Goal: Task Accomplishment & Management: Complete application form

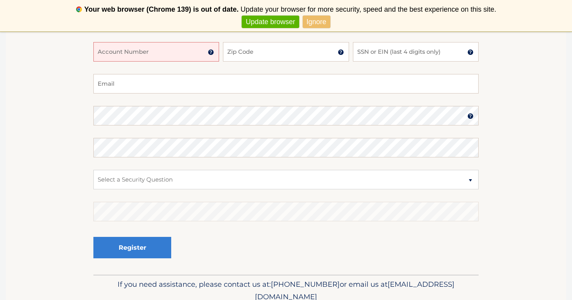
scroll to position [142, 0]
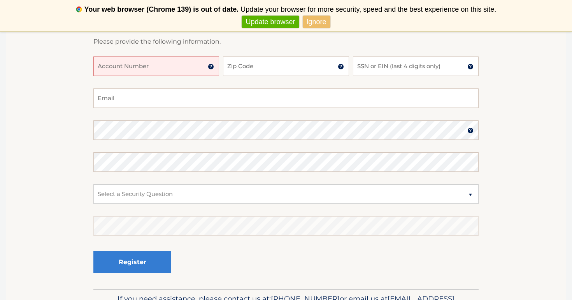
click at [174, 65] on input "Account Number" at bounding box center [156, 65] width 126 height 19
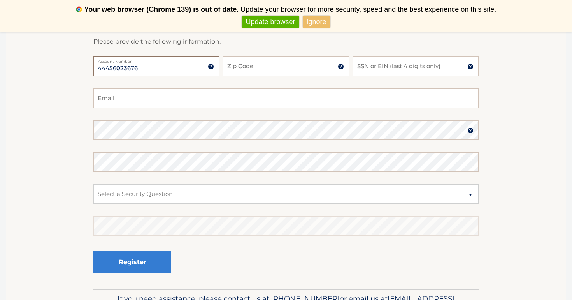
type input "44456023676"
click at [274, 61] on input "Zip Code" at bounding box center [286, 65] width 126 height 19
type input "33076"
click at [386, 68] on input "SSN or EIN (last 4 digits only)" at bounding box center [416, 65] width 126 height 19
type input "5514"
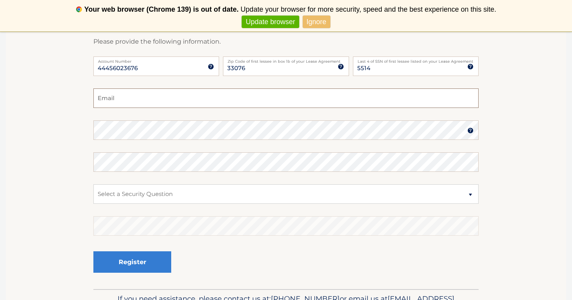
click at [255, 101] on input "Email" at bounding box center [285, 97] width 385 height 19
type input "dabagealexandra3@gmail.com"
click at [158, 197] on select "Select a Security Question What was the name of your elementary school? What is…" at bounding box center [285, 193] width 385 height 19
select select "3"
click at [93, 184] on select "Select a Security Question What was the name of your elementary school? What is…" at bounding box center [285, 193] width 385 height 19
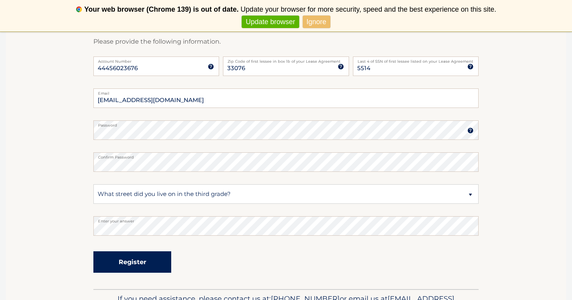
click at [134, 258] on button "Register" at bounding box center [132, 261] width 78 height 21
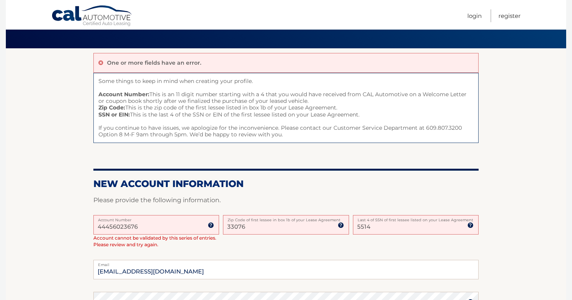
scroll to position [48, 0]
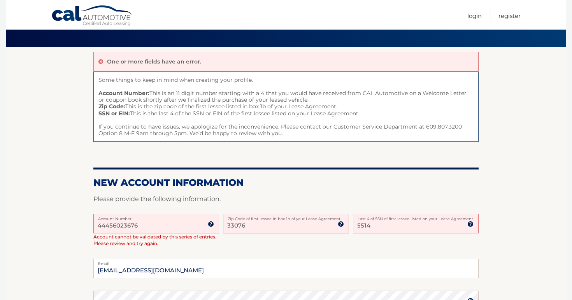
click at [115, 228] on input "44456023676" at bounding box center [156, 223] width 126 height 19
click at [143, 227] on input "44456023676" at bounding box center [156, 223] width 126 height 19
click at [264, 224] on input "33076" at bounding box center [286, 223] width 126 height 19
click at [270, 221] on input "33076" at bounding box center [286, 223] width 126 height 19
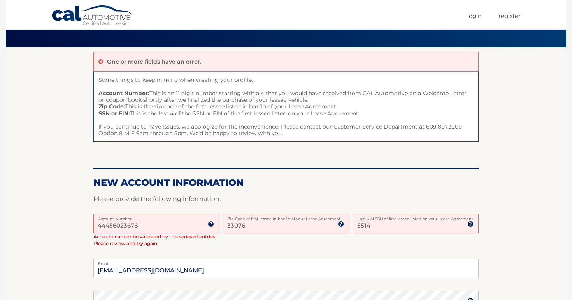
click at [266, 228] on input "33076" at bounding box center [286, 223] width 126 height 19
click at [276, 194] on p "Please provide the following information." at bounding box center [285, 198] width 385 height 11
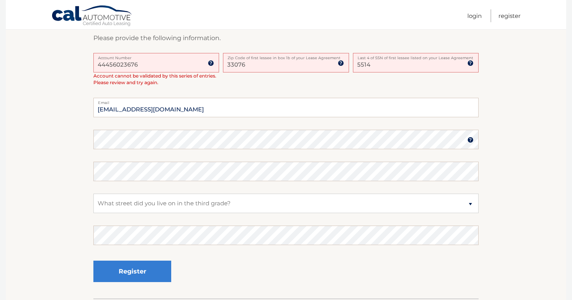
scroll to position [210, 0]
click at [383, 67] on input "5514" at bounding box center [416, 61] width 126 height 19
type input "5517"
click at [300, 209] on select "Select a Security Question What was the name of your elementary school? What is…" at bounding box center [285, 202] width 385 height 19
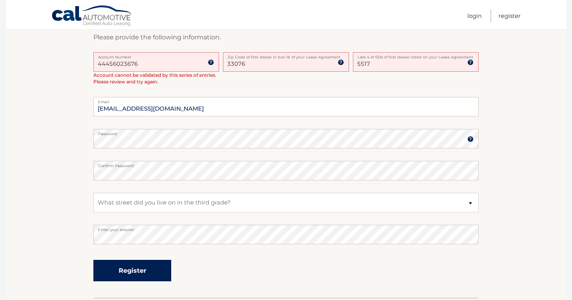
click at [162, 265] on button "Register" at bounding box center [132, 270] width 78 height 21
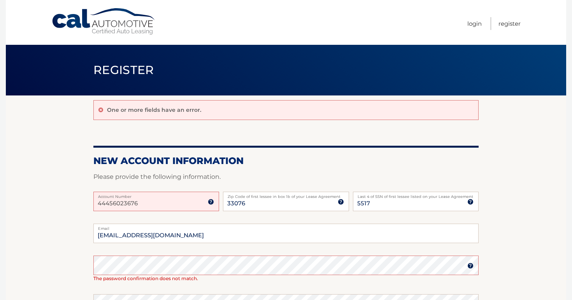
click at [157, 201] on input "44456023676" at bounding box center [156, 201] width 126 height 19
type input "4"
click at [209, 202] on img at bounding box center [211, 202] width 6 height 6
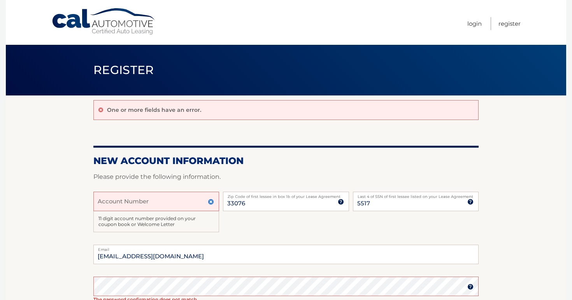
click at [177, 203] on input "Account Number" at bounding box center [156, 201] width 126 height 19
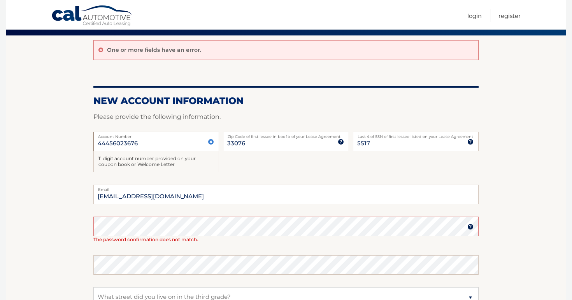
scroll to position [83, 0]
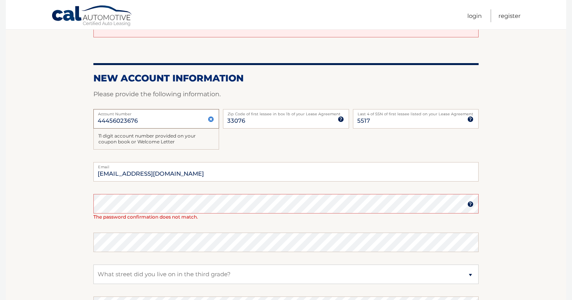
type input "44456023676"
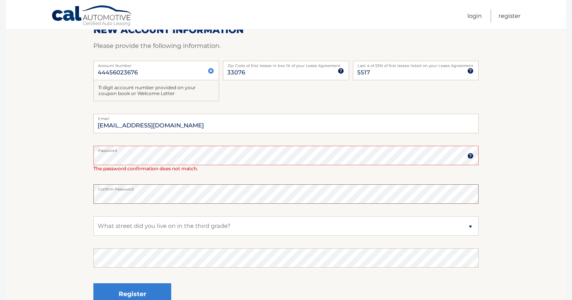
scroll to position [142, 0]
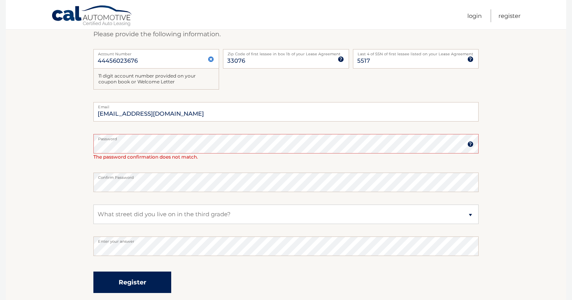
click at [128, 275] on button "Register" at bounding box center [132, 281] width 78 height 21
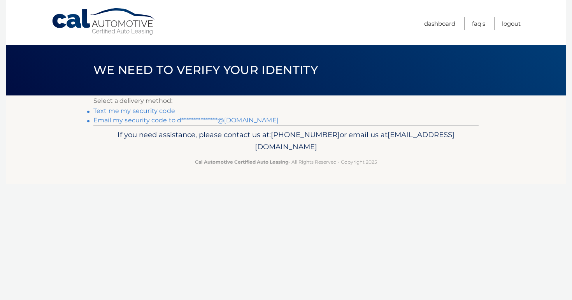
click at [162, 109] on link "Text me my security code" at bounding box center [134, 110] width 82 height 7
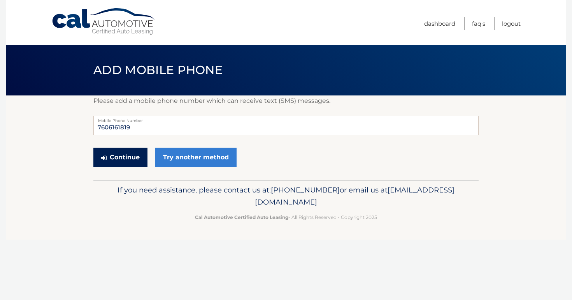
click at [137, 151] on button "Continue" at bounding box center [120, 157] width 54 height 19
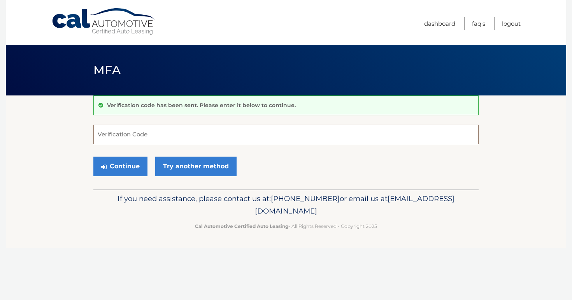
click at [141, 127] on input "Verification Code" at bounding box center [285, 134] width 385 height 19
type input "711128"
click at [121, 169] on button "Continue" at bounding box center [120, 165] width 54 height 19
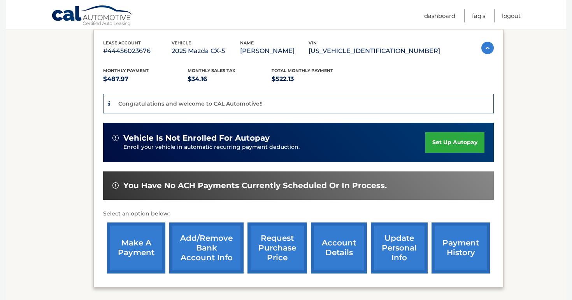
scroll to position [128, 0]
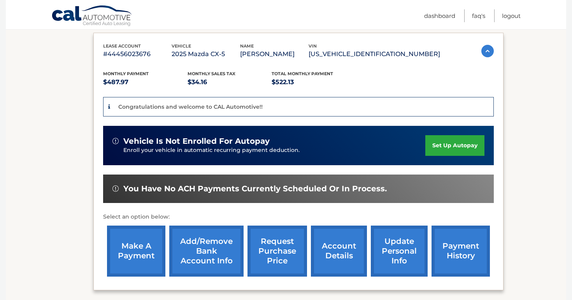
click at [228, 242] on link "Add/Remove bank account info" at bounding box center [206, 250] width 74 height 51
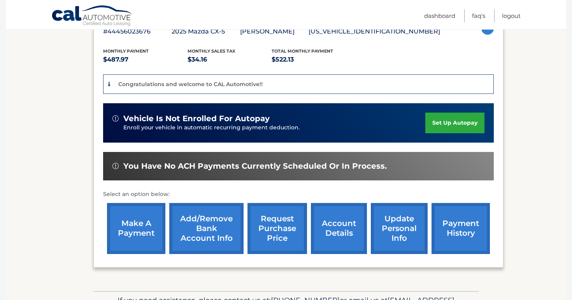
scroll to position [152, 0]
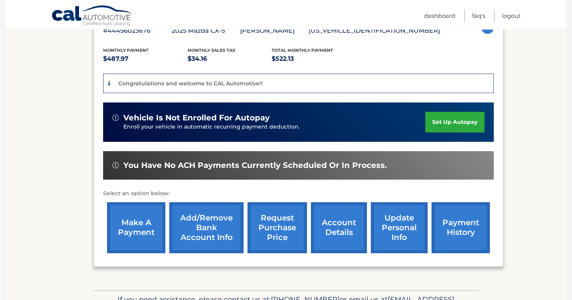
click at [168, 244] on div "make a payment Add/Remove bank account info request purchase price account deta…" at bounding box center [298, 227] width 391 height 59
click at [153, 236] on link "make a payment" at bounding box center [136, 227] width 58 height 51
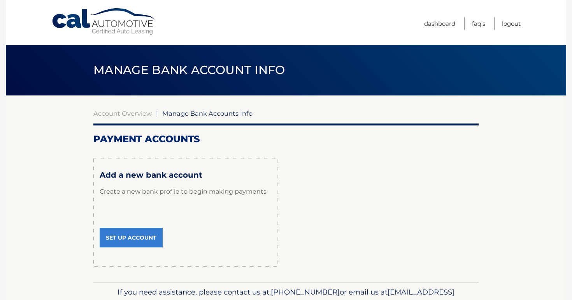
scroll to position [42, 0]
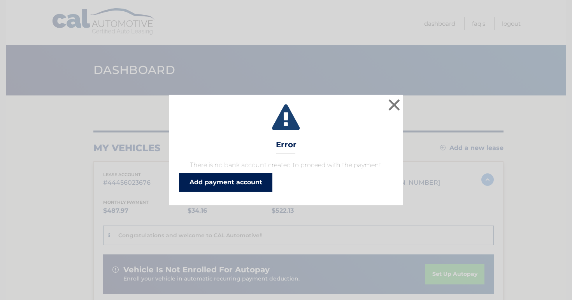
click at [225, 182] on link "Add payment account" at bounding box center [225, 182] width 93 height 19
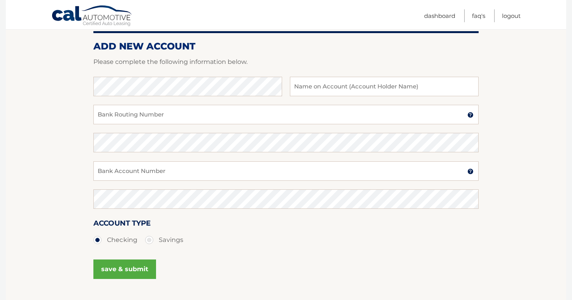
scroll to position [90, 0]
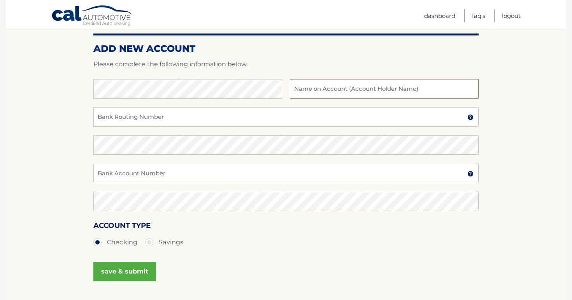
click at [314, 88] on input "text" at bounding box center [384, 88] width 189 height 19
type input "[PERSON_NAME]"
click at [165, 115] on input "Bank Routing Number" at bounding box center [285, 116] width 385 height 19
paste input "1100024173451"
type input "1100024173451"
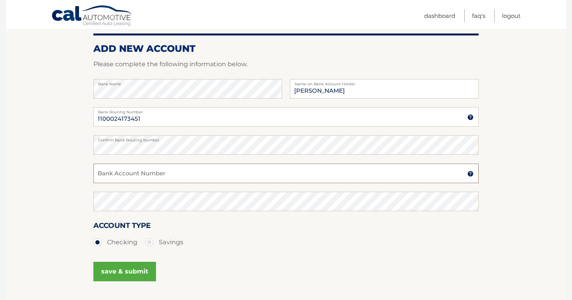
click at [144, 175] on input "Bank Account Number" at bounding box center [285, 172] width 385 height 19
paste input "263191387"
type input "263191387"
click at [124, 268] on button "save & submit" at bounding box center [124, 271] width 63 height 19
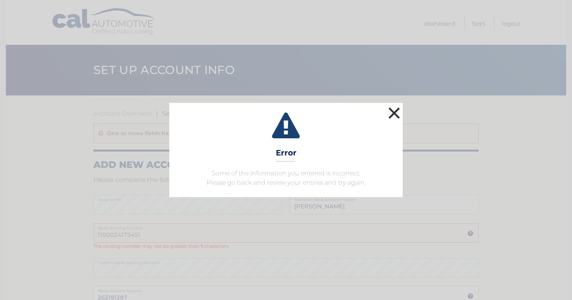
click at [394, 110] on button "×" at bounding box center [395, 113] width 16 height 16
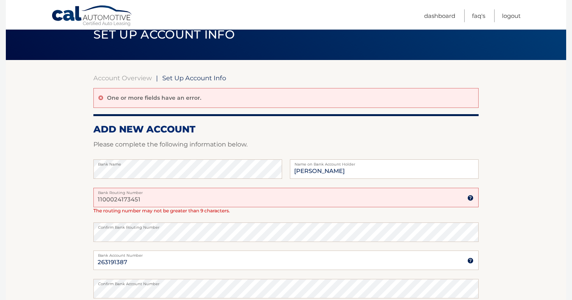
scroll to position [37, 0]
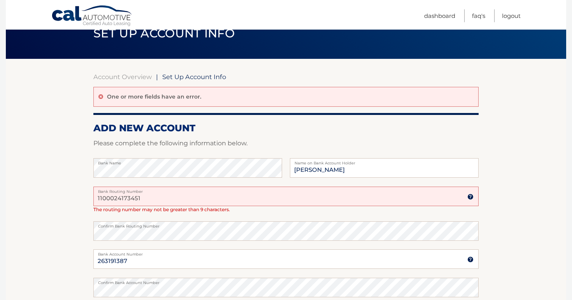
click at [169, 199] on input "1100024173451" at bounding box center [285, 195] width 385 height 19
click at [100, 198] on input "1100024173451" at bounding box center [285, 195] width 385 height 19
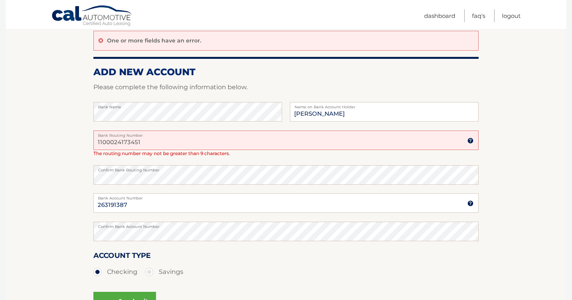
scroll to position [107, 0]
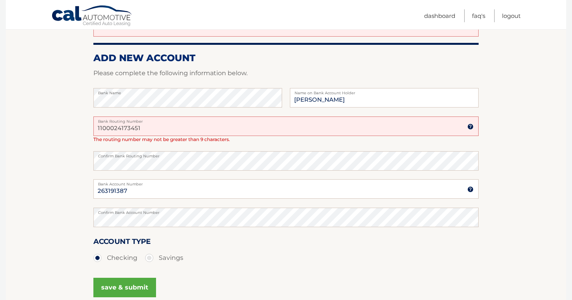
type input "1100024173451"
click at [134, 285] on button "save & submit" at bounding box center [124, 287] width 63 height 19
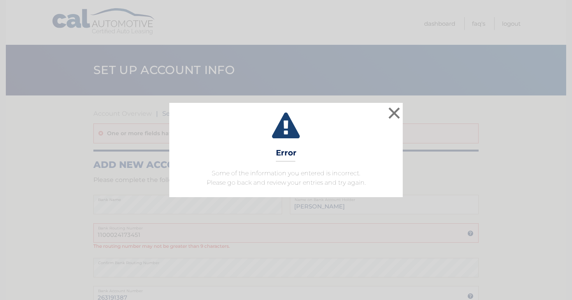
click at [385, 108] on div "× Error Some of the information you entered is incorrect. Please go back and re…" at bounding box center [286, 150] width 234 height 94
click at [392, 110] on button "×" at bounding box center [395, 113] width 16 height 16
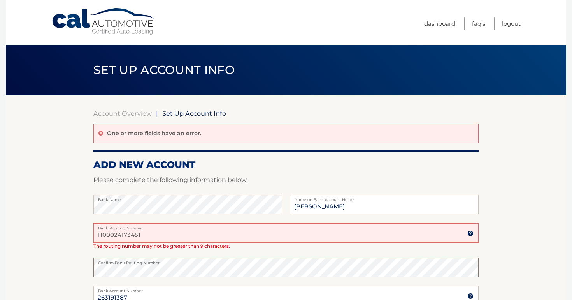
click at [36, 267] on section "Account Overview | Set Up Account Info One or more fields have an error. ADD NE…" at bounding box center [286, 260] width 561 height 330
drag, startPoint x: 152, startPoint y: 233, endPoint x: 88, endPoint y: 233, distance: 64.6
click at [88, 233] on section "Account Overview | Set Up Account Info One or more fields have an error. ADD NE…" at bounding box center [286, 260] width 561 height 330
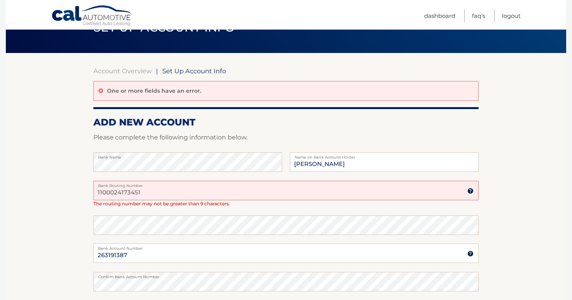
scroll to position [48, 0]
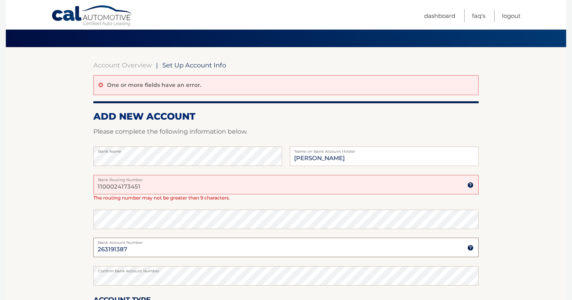
drag, startPoint x: 145, startPoint y: 253, endPoint x: 74, endPoint y: 251, distance: 70.5
click at [75, 251] on section "Account Overview | Set Up Account Info One or more fields have an error. ADD NE…" at bounding box center [286, 212] width 561 height 330
drag, startPoint x: 151, startPoint y: 190, endPoint x: 80, endPoint y: 190, distance: 71.2
click at [80, 190] on section "Account Overview | Set Up Account Info One or more fields have an error. ADD NE…" at bounding box center [286, 212] width 561 height 330
drag, startPoint x: 150, startPoint y: 188, endPoint x: 84, endPoint y: 186, distance: 66.2
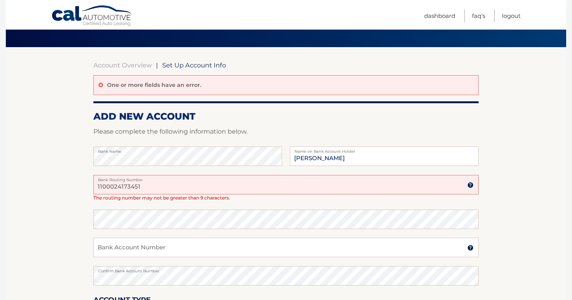
click at [84, 187] on section "Account Overview | Set Up Account Info One or more fields have an error. ADD NE…" at bounding box center [286, 212] width 561 height 330
paste input "263191387"
click at [98, 186] on input "263191387" at bounding box center [285, 184] width 385 height 19
type input "263191387"
click at [124, 253] on input "Bank Account Number" at bounding box center [285, 246] width 385 height 19
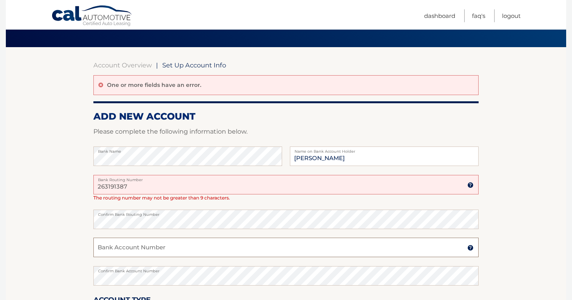
paste input "1100024173451"
type input "1100024173451"
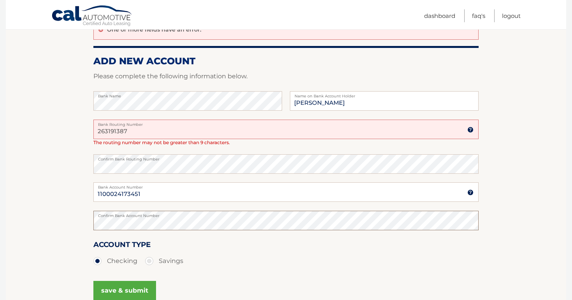
scroll to position [123, 0]
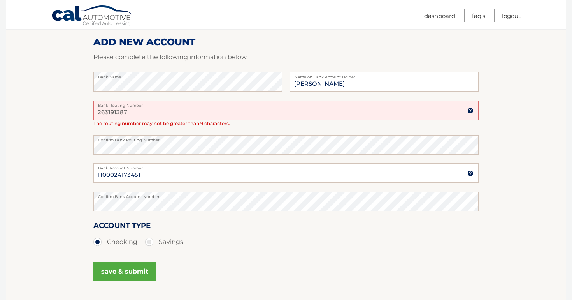
click at [145, 275] on button "save & submit" at bounding box center [124, 271] width 63 height 19
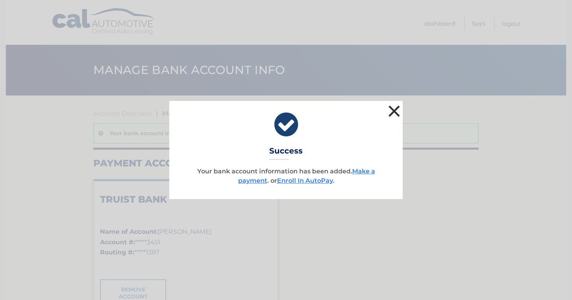
click at [395, 118] on button "×" at bounding box center [395, 111] width 16 height 16
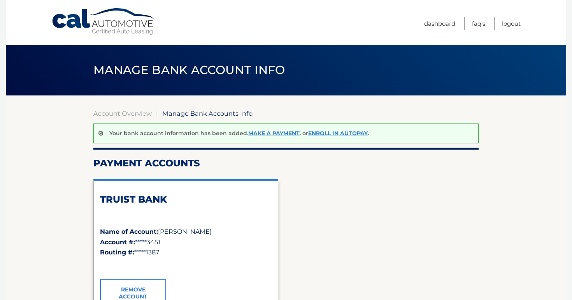
click at [83, 18] on link "Cal Automotive" at bounding box center [103, 22] width 105 height 28
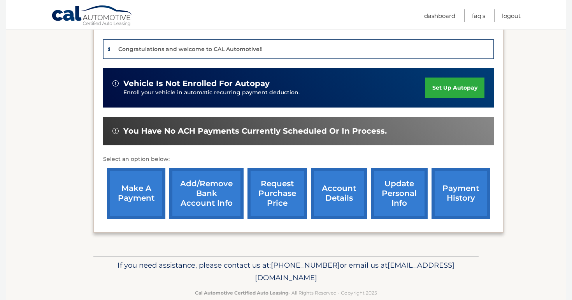
scroll to position [200, 0]
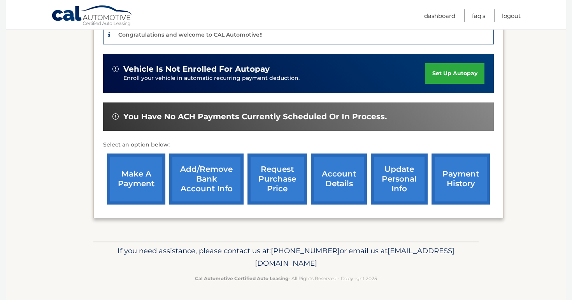
click at [338, 186] on link "account details" at bounding box center [339, 178] width 56 height 51
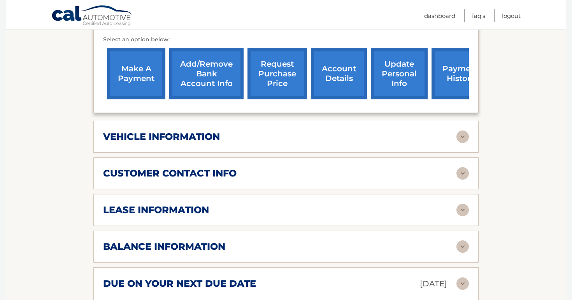
scroll to position [288, 0]
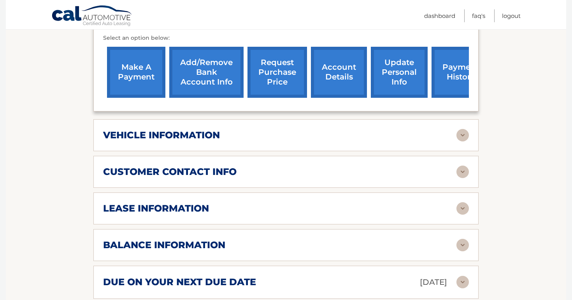
click at [472, 173] on div "customer contact info full name ALEXANDRA DABAGE street address 9611 NW 52ND PL…" at bounding box center [285, 172] width 385 height 32
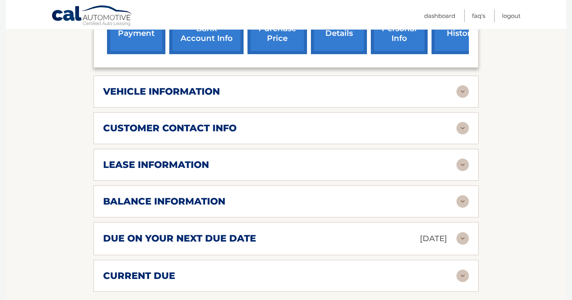
scroll to position [332, 0]
click at [454, 235] on div "due on your next due date Oct 17, 2025" at bounding box center [279, 238] width 353 height 14
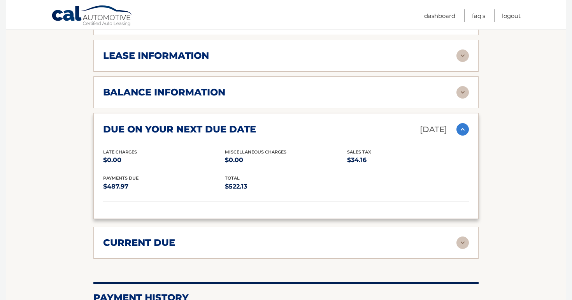
scroll to position [442, 0]
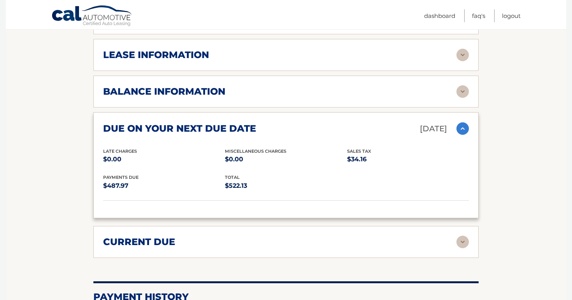
click at [336, 234] on div "current due Late Charges $0.00 Miscelleneous Charges* $0.00 Sales Tax $0.00 pay…" at bounding box center [285, 242] width 385 height 32
click at [392, 231] on div "current due Late Charges $0.00 Miscelleneous Charges* $0.00 Sales Tax $0.00 pay…" at bounding box center [285, 242] width 385 height 32
click at [457, 243] on img at bounding box center [463, 241] width 12 height 12
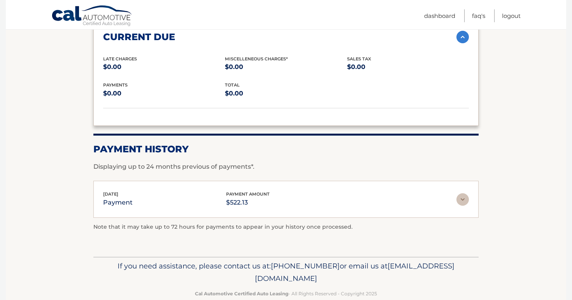
scroll to position [658, 0]
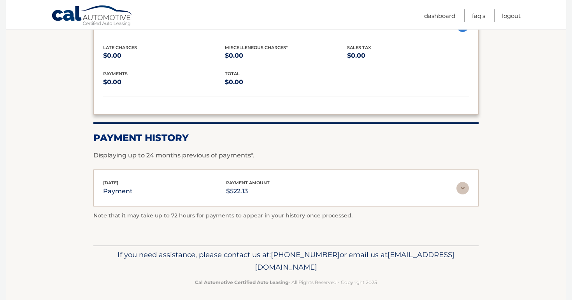
click at [464, 183] on img at bounding box center [463, 188] width 12 height 12
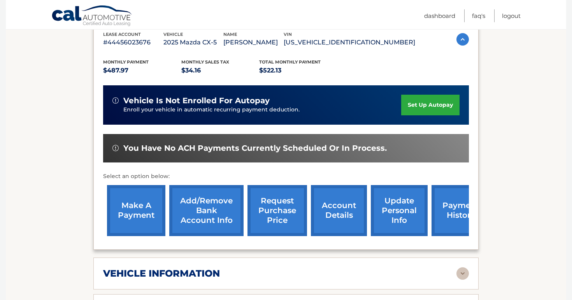
scroll to position [63, 0]
